Goal: Register for event/course

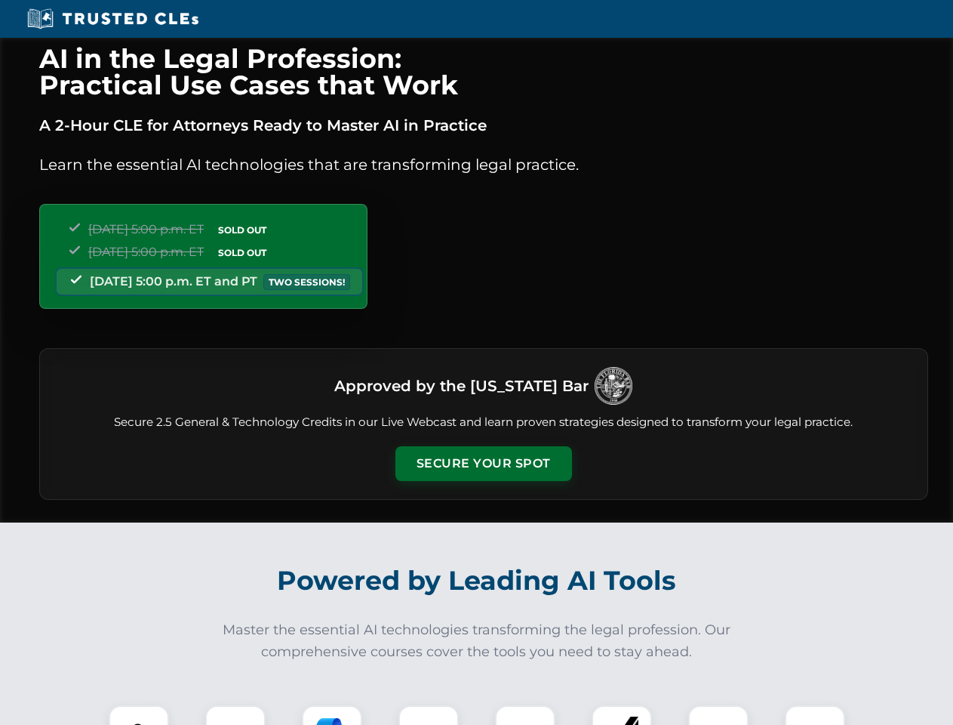
click at [483, 463] on button "Secure Your Spot" at bounding box center [483, 463] width 177 height 35
click at [139, 715] on img at bounding box center [139, 735] width 44 height 44
click at [235, 715] on div at bounding box center [235, 735] width 60 height 60
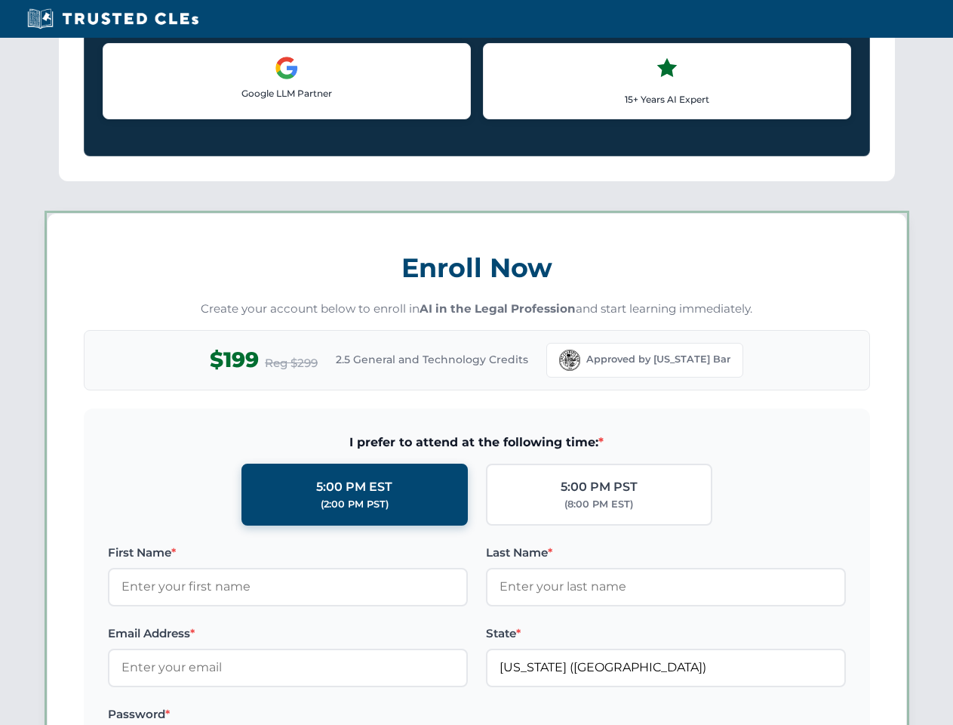
click at [429, 715] on label "Password *" at bounding box center [288, 714] width 360 height 18
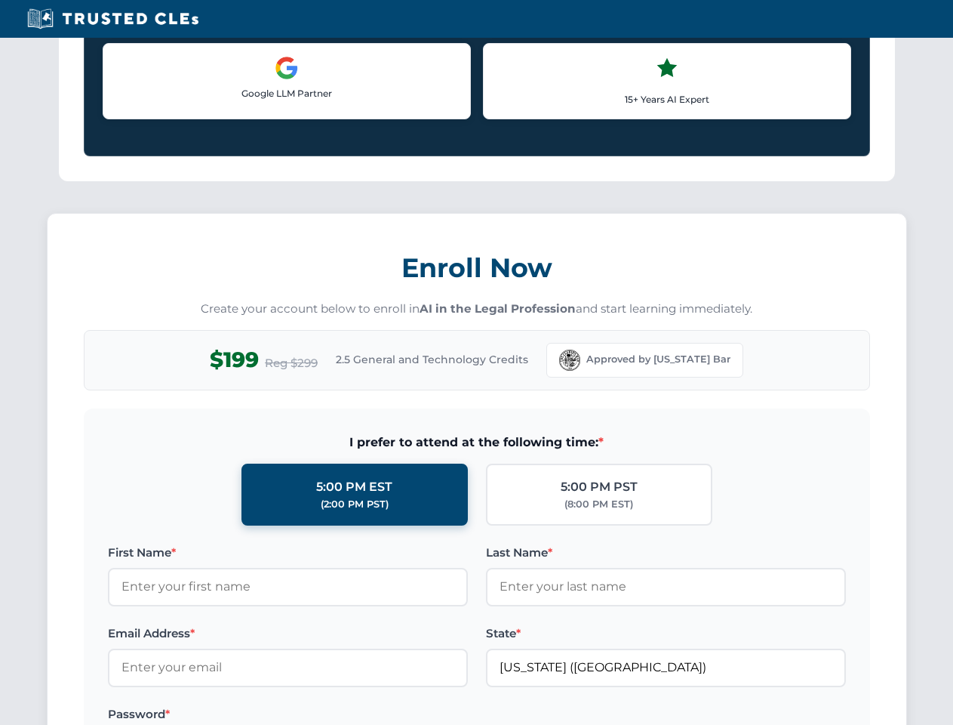
scroll to position [1481, 0]
